Goal: Navigation & Orientation: Find specific page/section

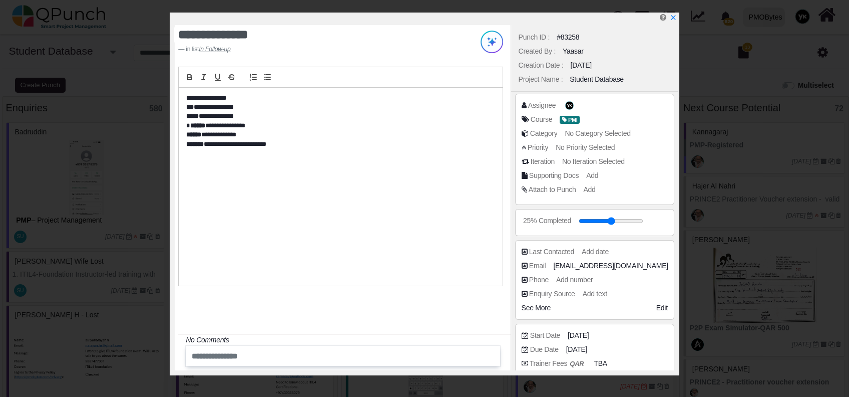
select select "*****"
click at [669, 16] on div at bounding box center [427, 19] width 504 height 13
click at [675, 16] on icon "x" at bounding box center [673, 19] width 6 height 6
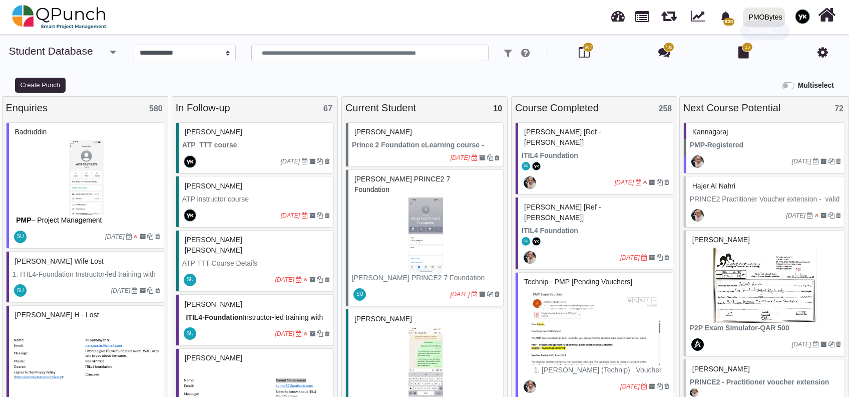
click at [766, 16] on div "PMOBytes" at bounding box center [766, 18] width 34 height 18
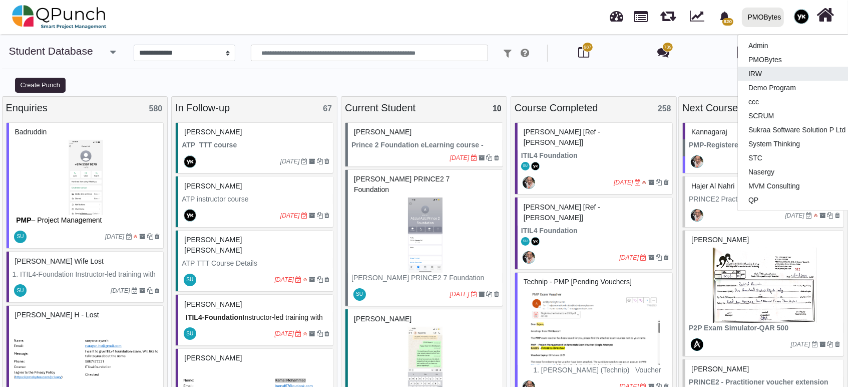
click at [757, 74] on link "IRW" at bounding box center [797, 74] width 118 height 14
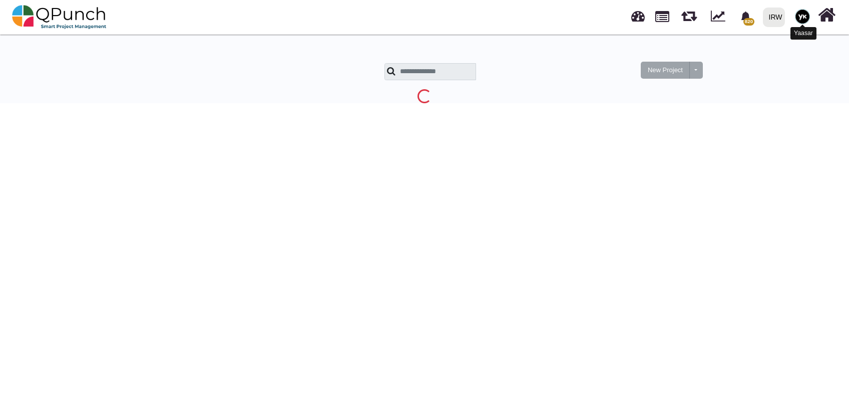
click at [801, 14] on img at bounding box center [802, 16] width 15 height 15
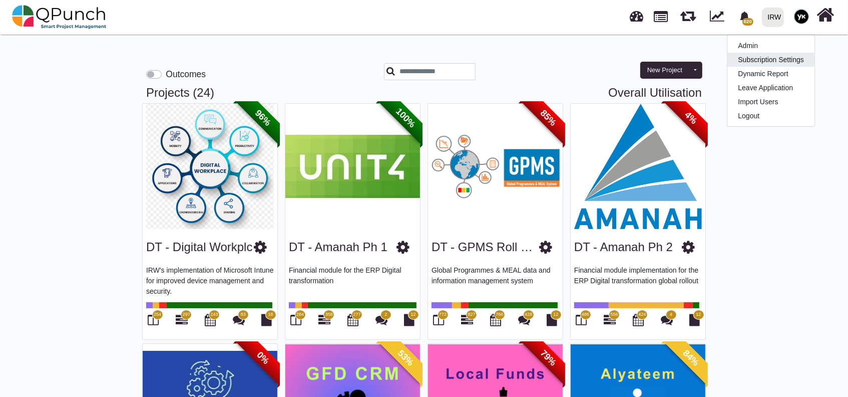
click at [753, 53] on link "Subscription Settings" at bounding box center [770, 60] width 87 height 14
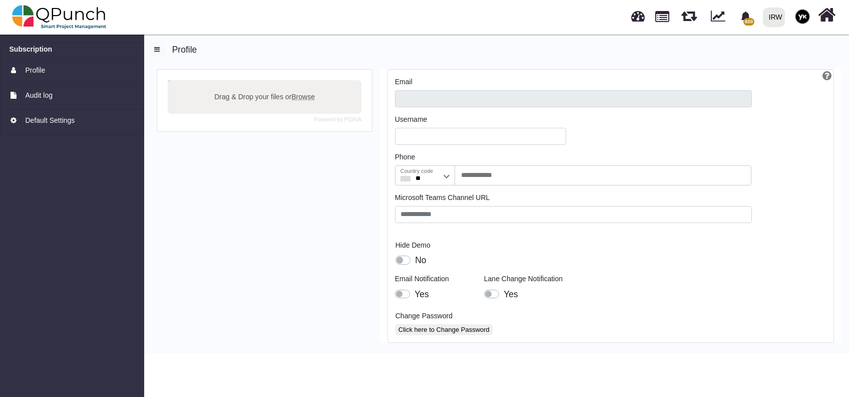
type input "**********"
type input "******"
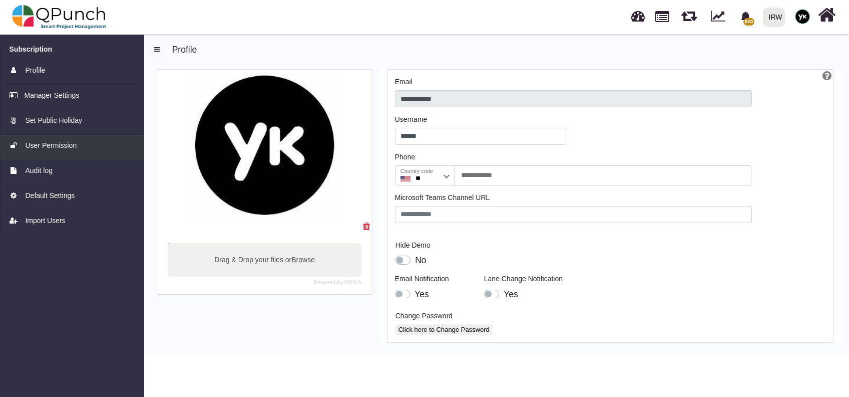
click at [77, 146] on div "User Permission" at bounding box center [73, 145] width 126 height 11
click at [99, 150] on div "User Permission" at bounding box center [73, 145] width 126 height 11
click at [40, 153] on link "User Permission" at bounding box center [72, 147] width 144 height 25
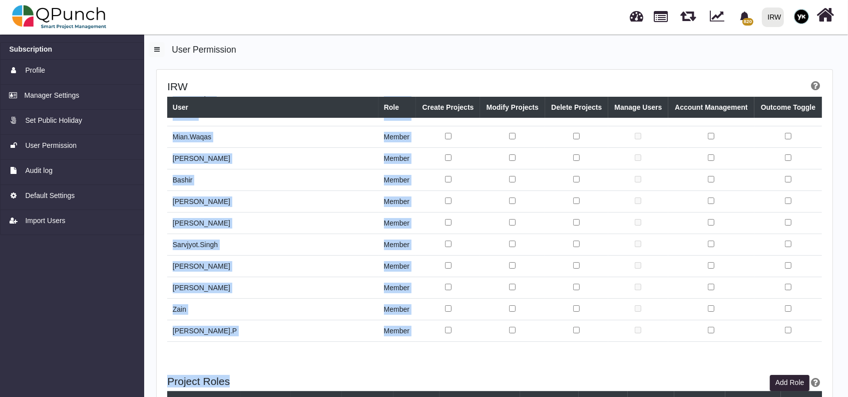
scroll to position [1618, 0]
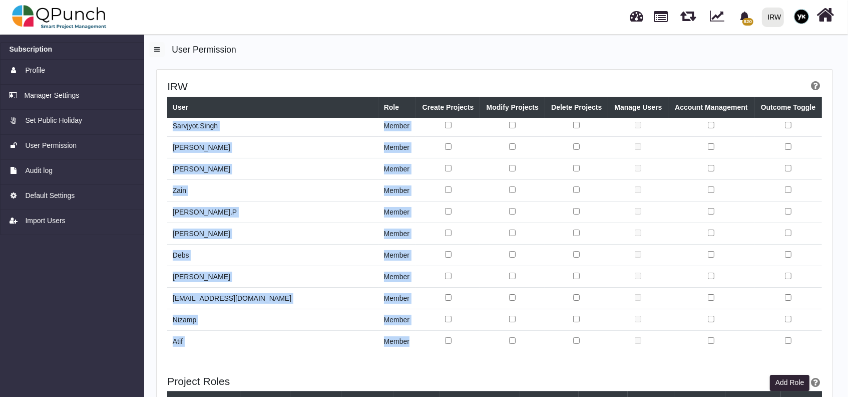
drag, startPoint x: 174, startPoint y: 127, endPoint x: 389, endPoint y: 338, distance: 301.6
copy tbody "Nadeem Sheikh owner Yaasar member Mohammed Zabhier member Aamar Qayum member Cl…"
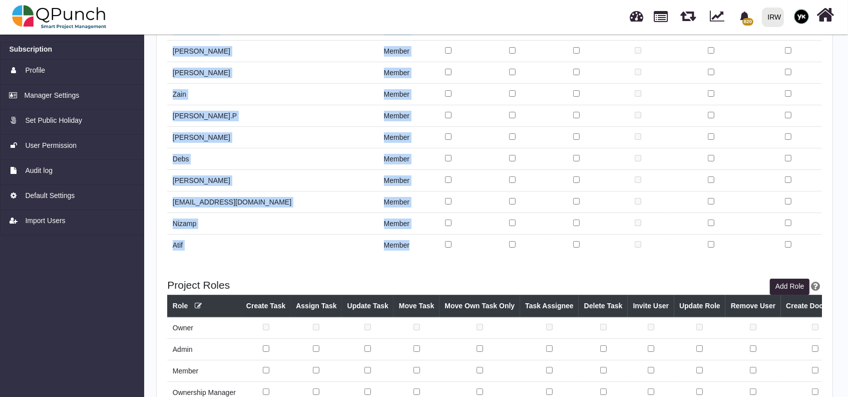
scroll to position [154, 0]
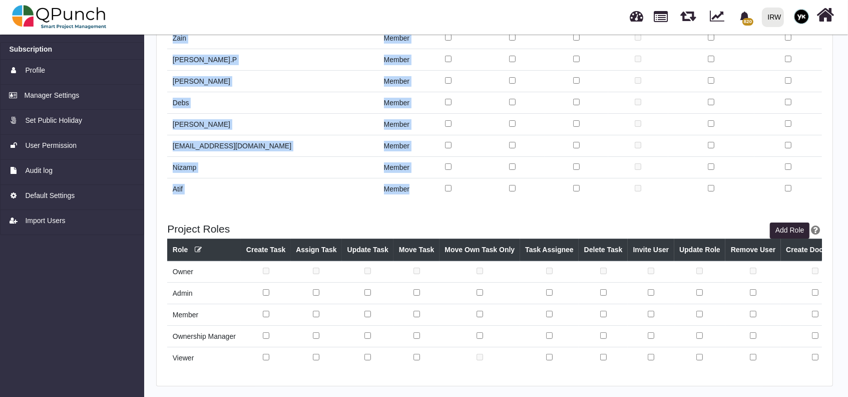
click at [771, 21] on div "IRW" at bounding box center [775, 18] width 14 height 18
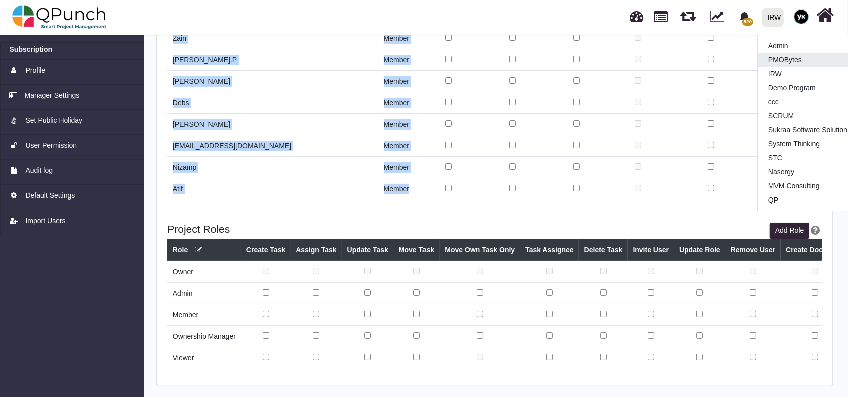
click at [776, 63] on link "PMOBytes" at bounding box center [817, 60] width 118 height 14
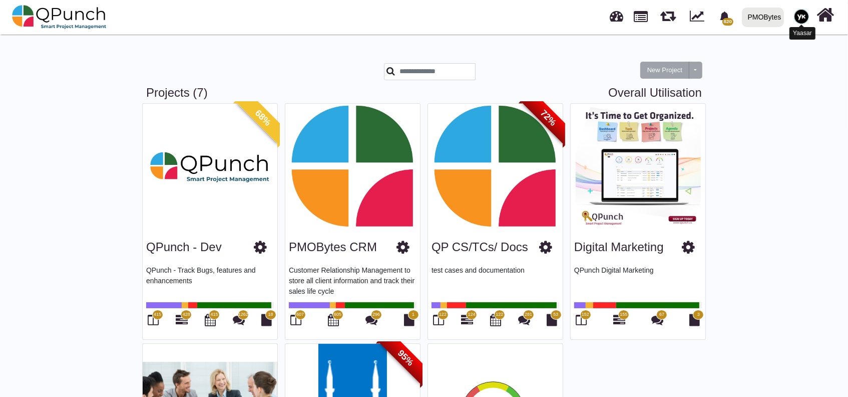
click at [799, 11] on img at bounding box center [801, 16] width 15 height 15
click at [585, 52] on div "New Project Toggle dropdown New Project Wiz" at bounding box center [638, 64] width 143 height 44
click at [786, 19] on link "PMOBytes" at bounding box center [762, 17] width 51 height 33
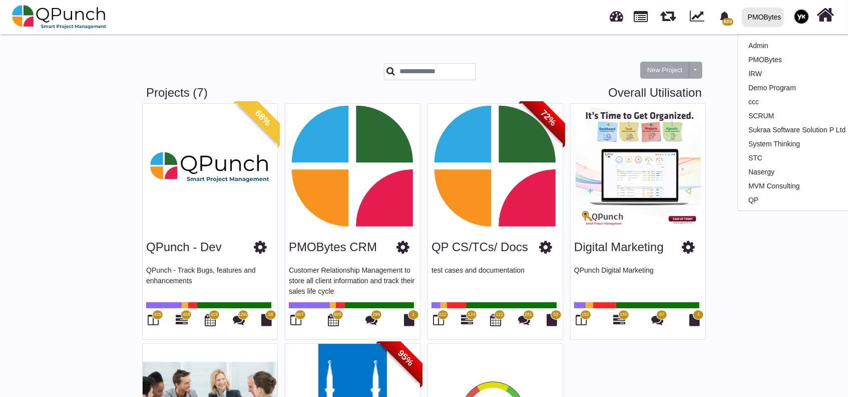
click at [328, 41] on div "New Project Toggle dropdown New Project Wiz Projects (7) Overall Utilisation 68…" at bounding box center [424, 311] width 848 height 558
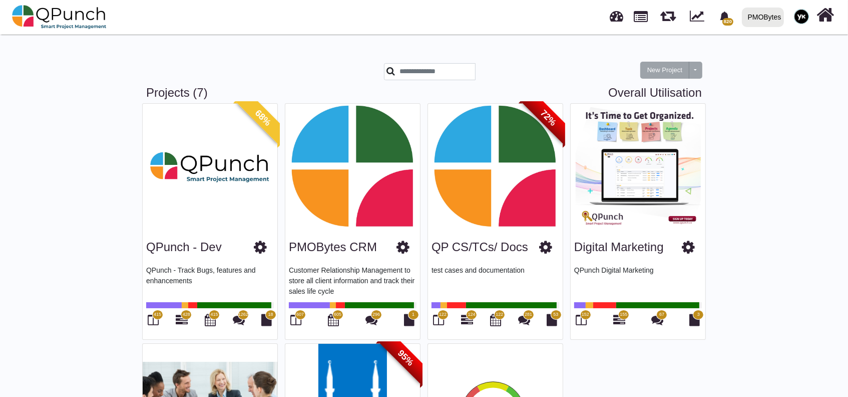
click at [797, 14] on img at bounding box center [801, 16] width 15 height 15
click at [774, 21] on div "PMOBytes" at bounding box center [765, 18] width 34 height 18
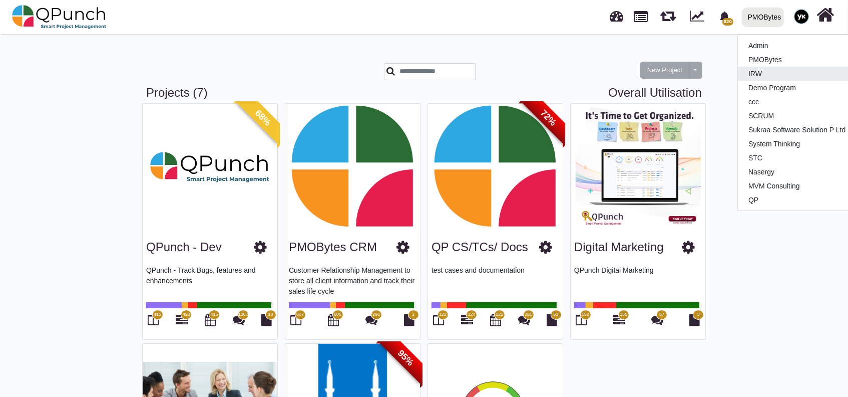
click at [760, 72] on link "IRW" at bounding box center [797, 74] width 118 height 14
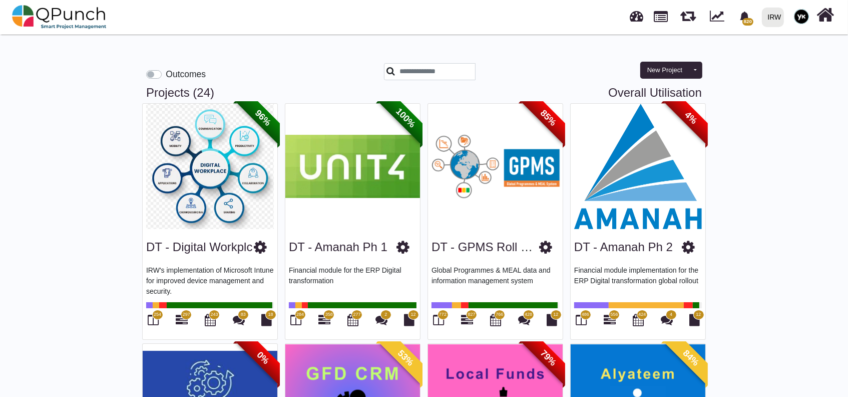
click at [555, 86] on h3 "Projects (24) Overall Utilisation" at bounding box center [424, 93] width 556 height 15
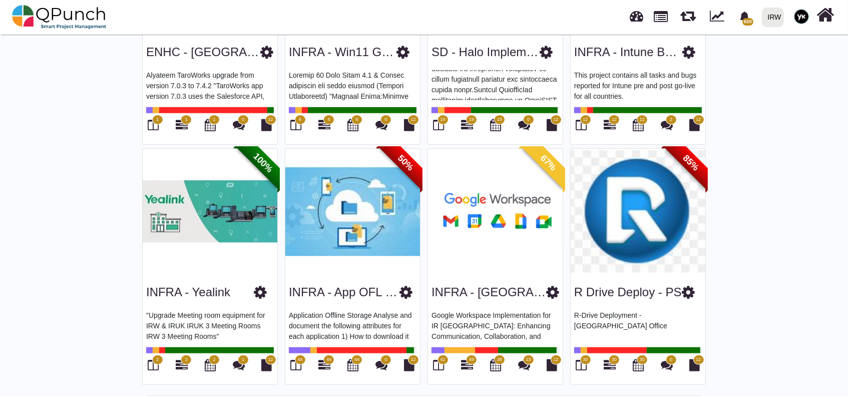
scroll to position [655, 0]
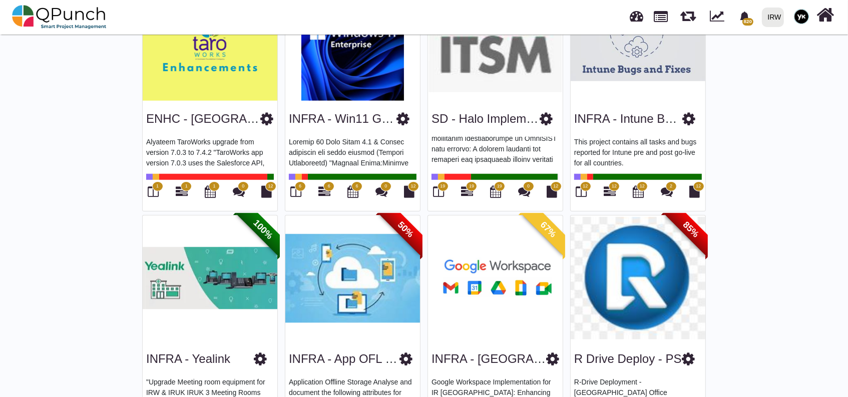
scroll to position [820, 0]
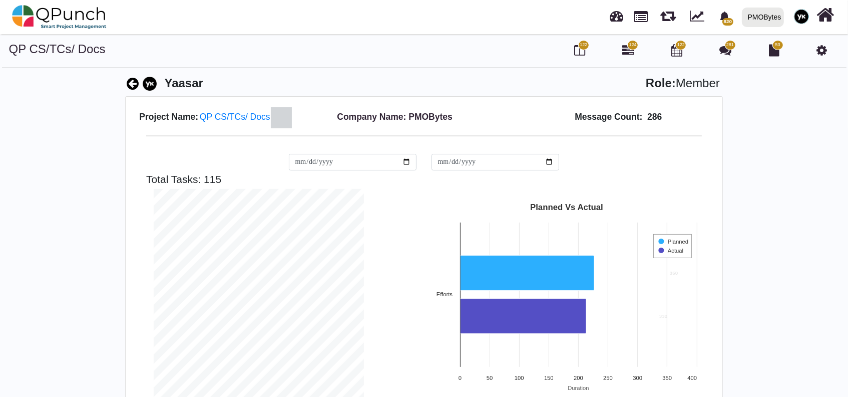
scroll to position [210, 225]
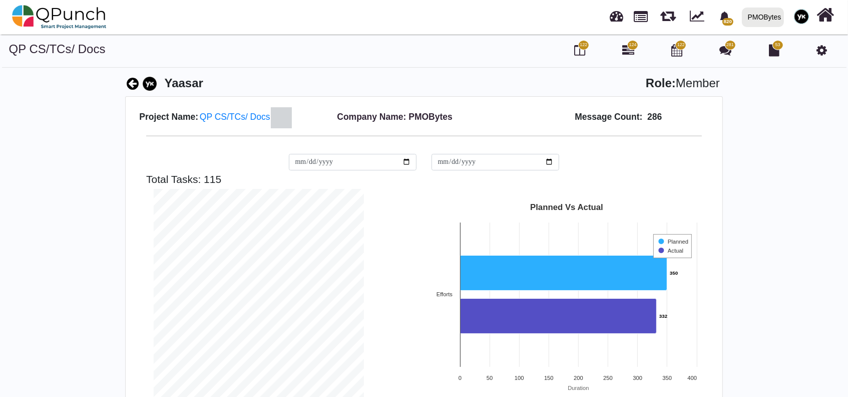
click at [429, 27] on div "820 Notification Clear 1m dia [PERSON_NAME] Pipe QPunch Support [DATE] 1m dia […" at bounding box center [598, 17] width 476 height 33
